Goal: Obtain resource: Obtain resource

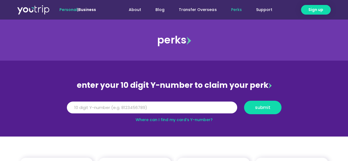
click at [192, 104] on input "Y Number" at bounding box center [152, 108] width 170 height 12
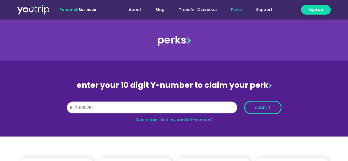
type input "8179585210"
click at [255, 109] on button "submit" at bounding box center [262, 107] width 37 height 13
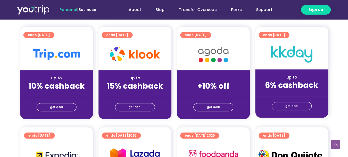
scroll to position [138, 0]
click at [137, 107] on span "get deal" at bounding box center [135, 107] width 13 height 8
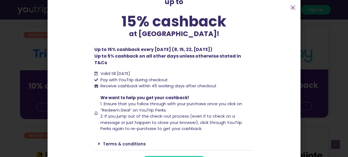
scroll to position [47, 0]
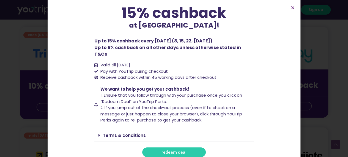
click at [180, 150] on span "redeem deal" at bounding box center [174, 152] width 25 height 4
